Goal: Task Accomplishment & Management: Use online tool/utility

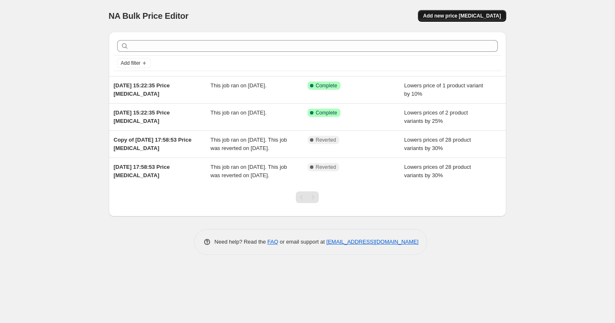
click at [457, 13] on span "Add new price [MEDICAL_DATA]" at bounding box center [462, 16] width 78 height 7
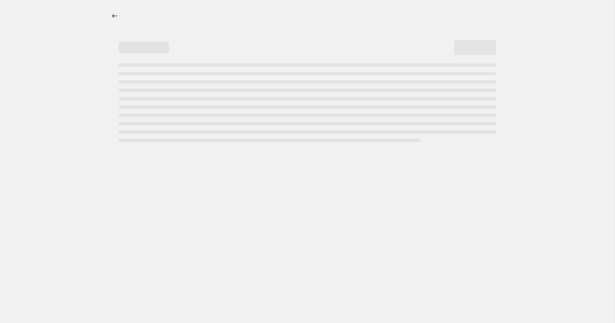
select select "percentage"
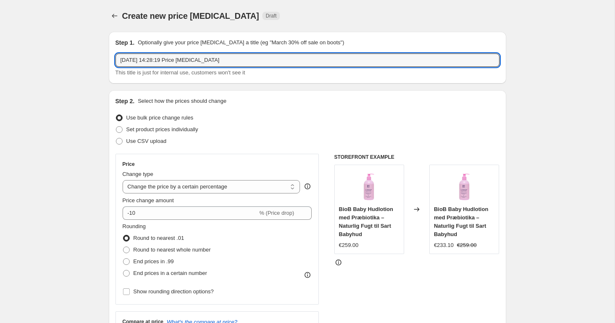
drag, startPoint x: 233, startPoint y: 60, endPoint x: 86, endPoint y: 60, distance: 146.8
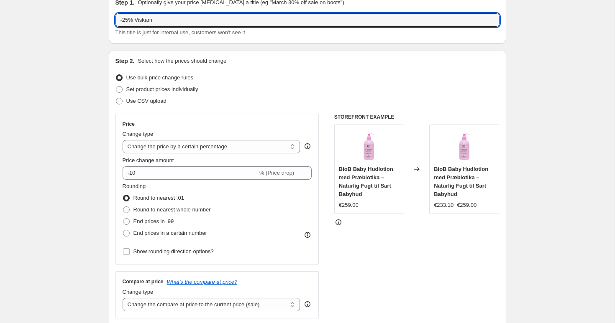
scroll to position [44, 0]
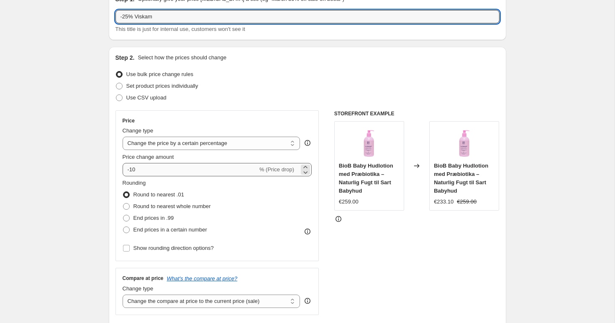
type input "-25% Viskam"
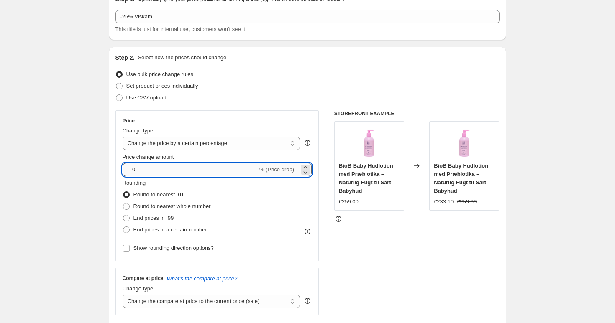
click at [172, 166] on input "-10" at bounding box center [190, 169] width 135 height 13
type input "-1"
type input "-25"
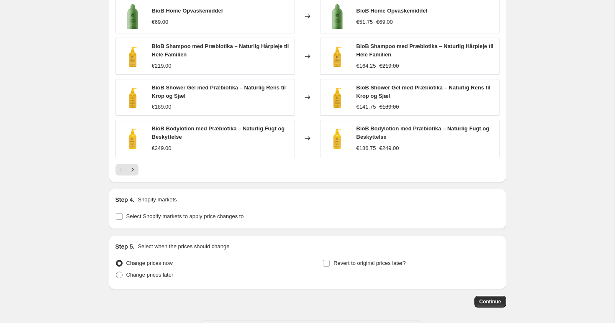
scroll to position [546, 0]
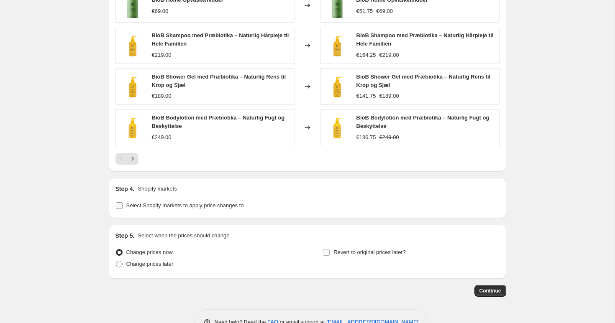
click at [162, 207] on span "Select Shopify markets to apply price changes to" at bounding box center [185, 205] width 118 height 6
click at [123, 207] on input "Select Shopify markets to apply price changes to" at bounding box center [119, 205] width 7 height 7
checkbox input "true"
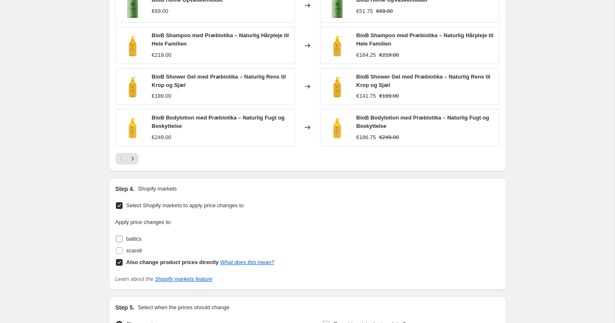
click at [122, 238] on span at bounding box center [119, 240] width 8 height 8
click at [122, 238] on input "baltics" at bounding box center [119, 239] width 7 height 7
checkbox input "true"
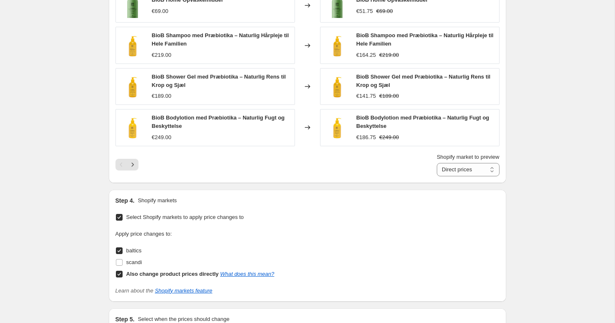
click at [119, 275] on input "Also change product prices directly What does this mean?" at bounding box center [119, 274] width 7 height 7
checkbox input "false"
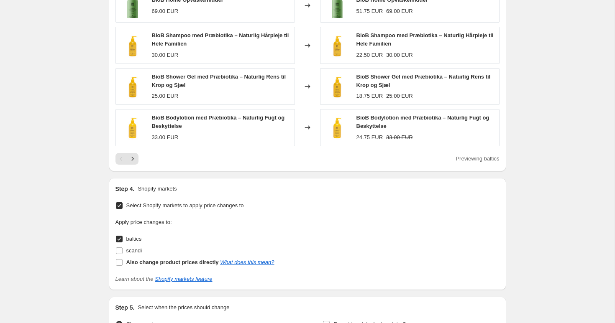
scroll to position [642, 0]
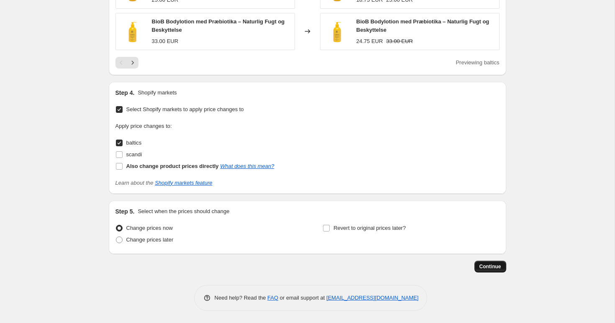
click at [490, 266] on span "Continue" at bounding box center [490, 267] width 22 height 7
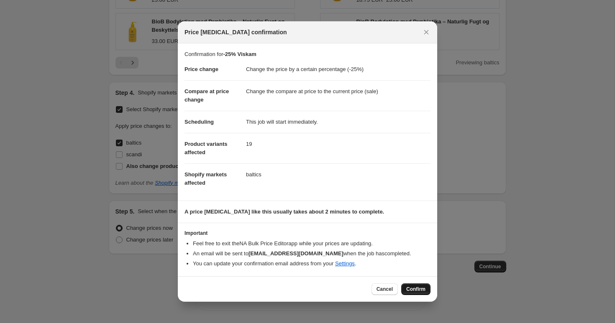
click at [417, 288] on span "Confirm" at bounding box center [415, 289] width 19 height 7
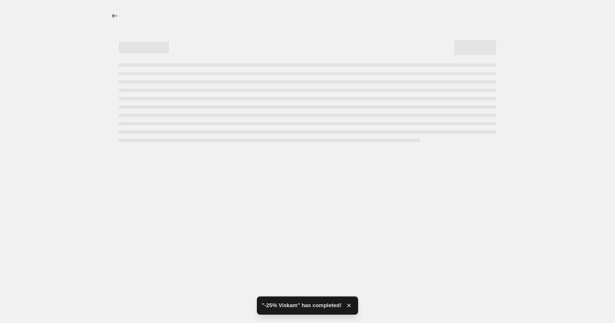
select select "percentage"
